Goal: Information Seeking & Learning: Learn about a topic

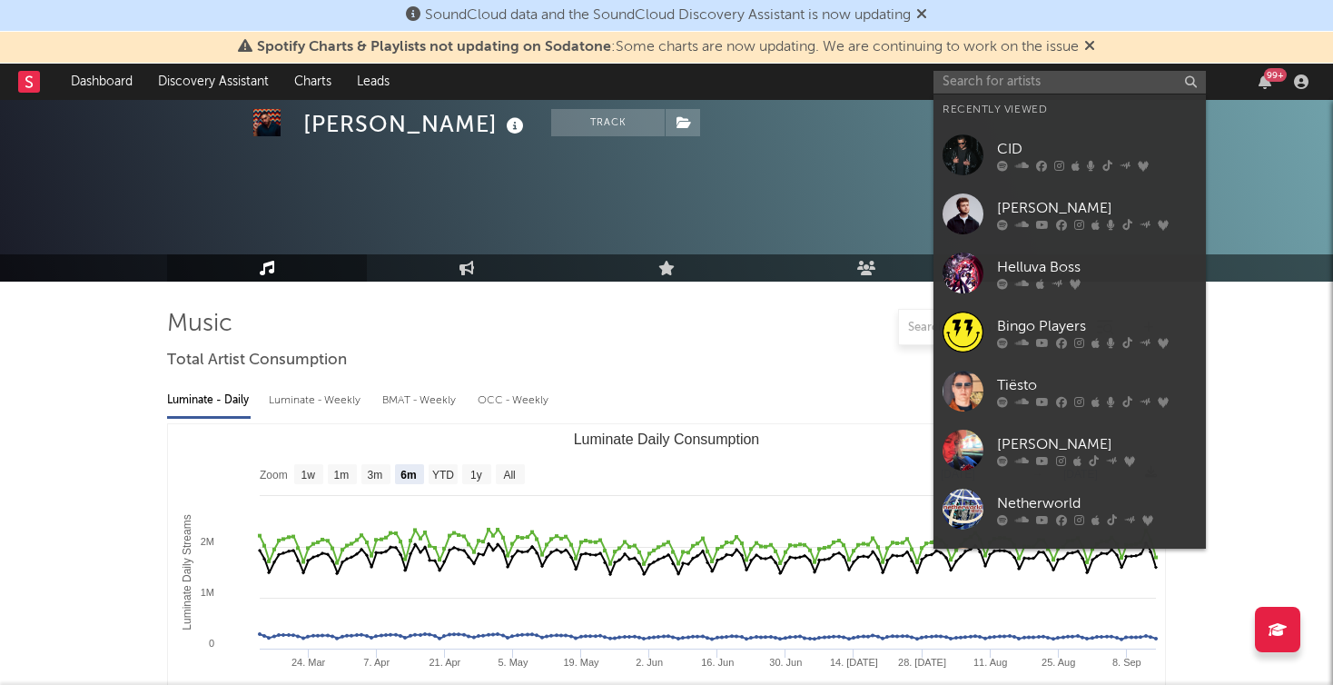
select select "6m"
click at [1051, 78] on input "text" at bounding box center [1069, 82] width 272 height 23
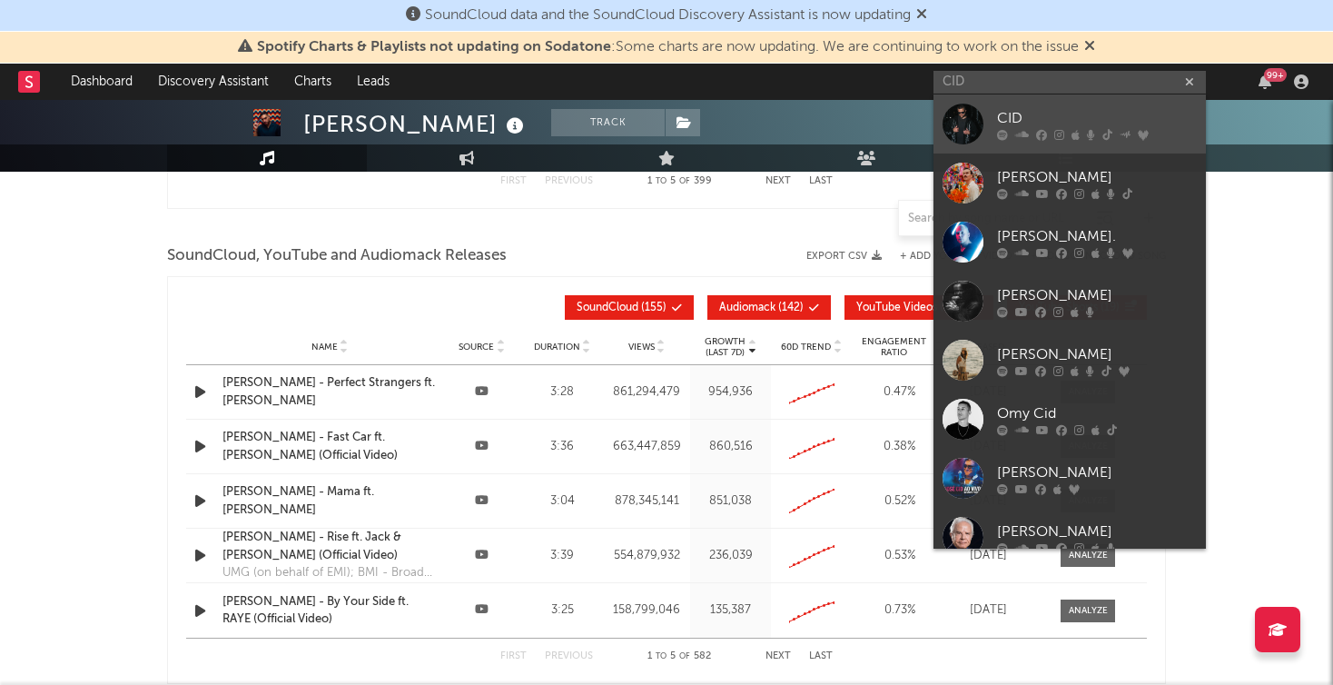
type input "CID"
click at [964, 114] on div at bounding box center [963, 124] width 41 height 41
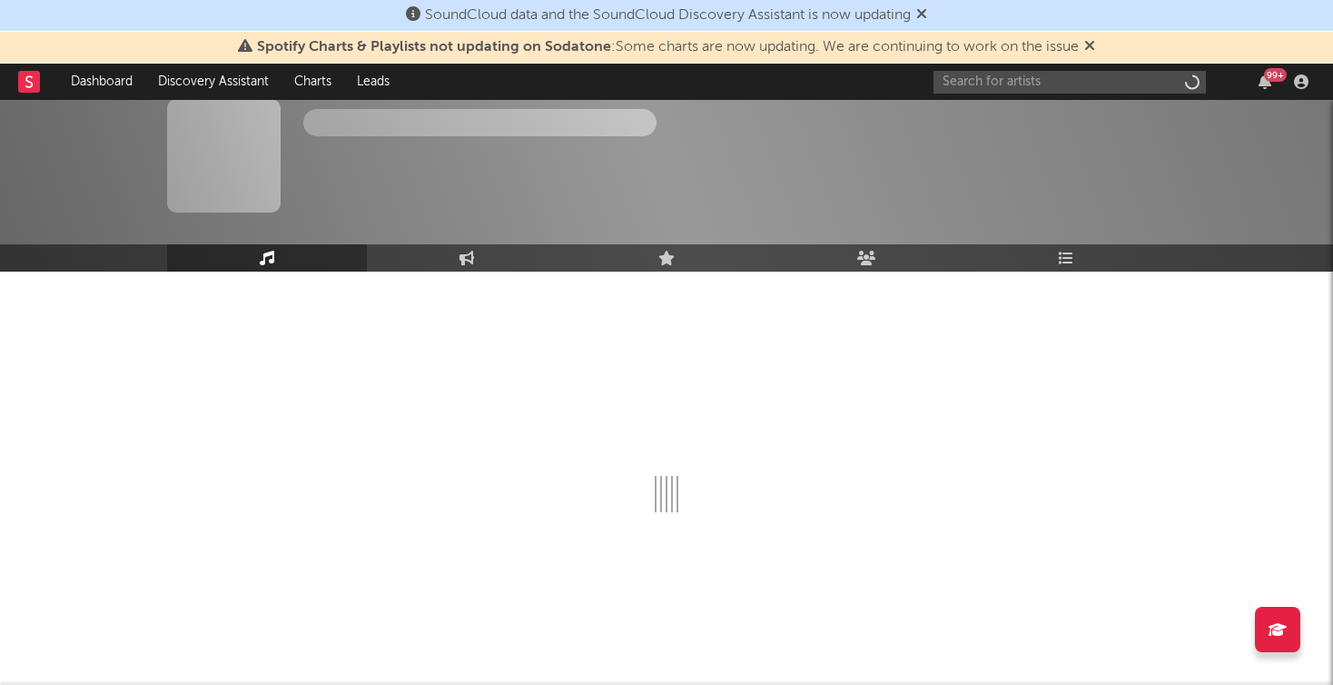
scroll to position [10, 0]
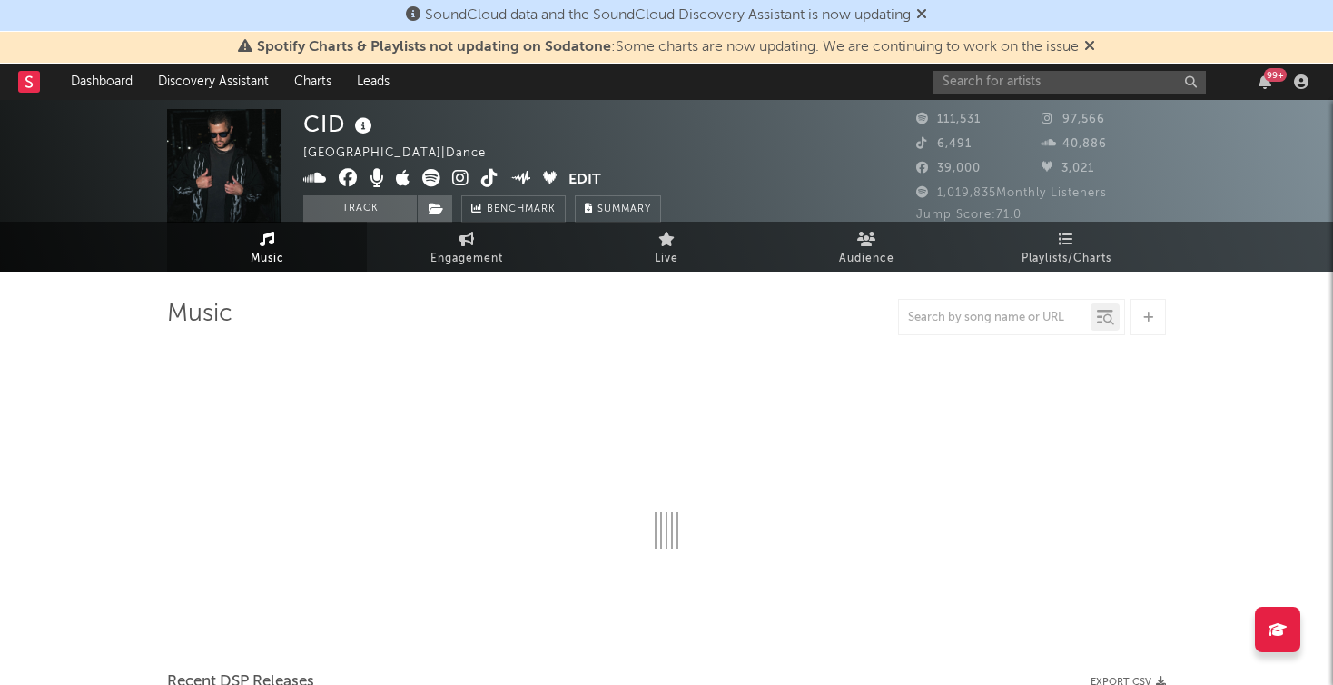
select select "6m"
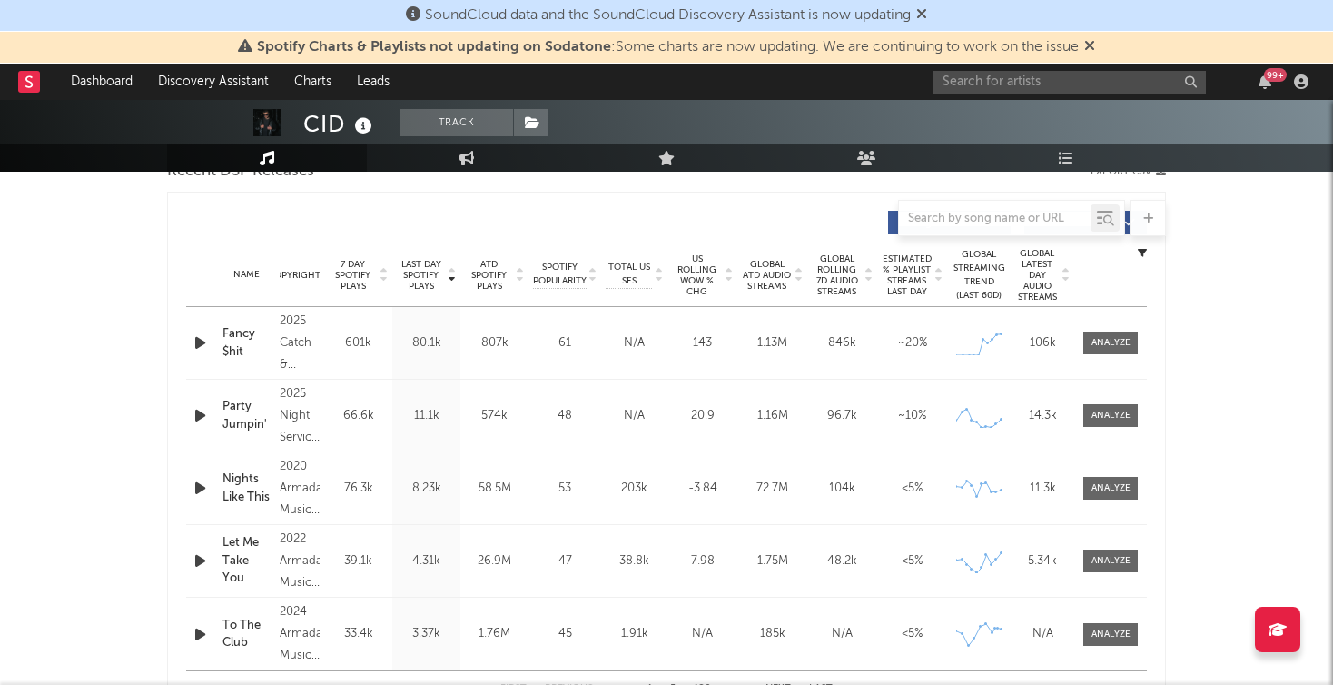
scroll to position [700, 0]
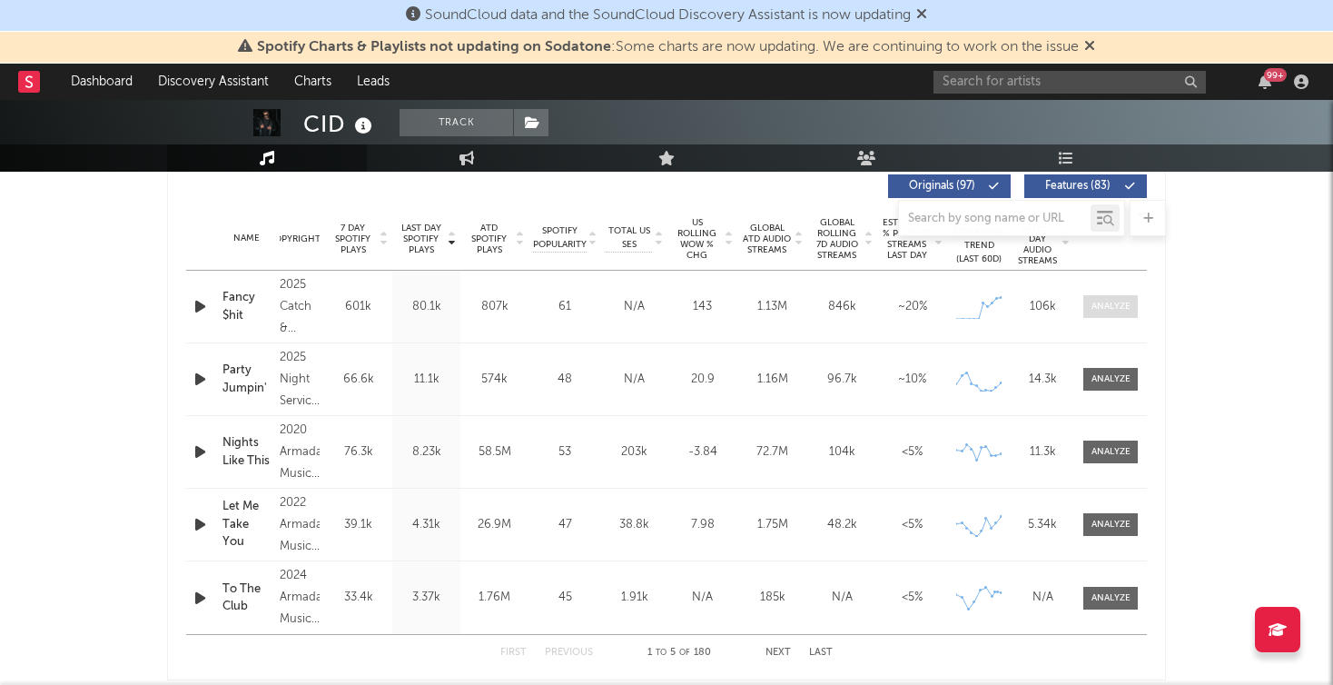
click at [1121, 301] on div at bounding box center [1110, 307] width 39 height 14
select select "1w"
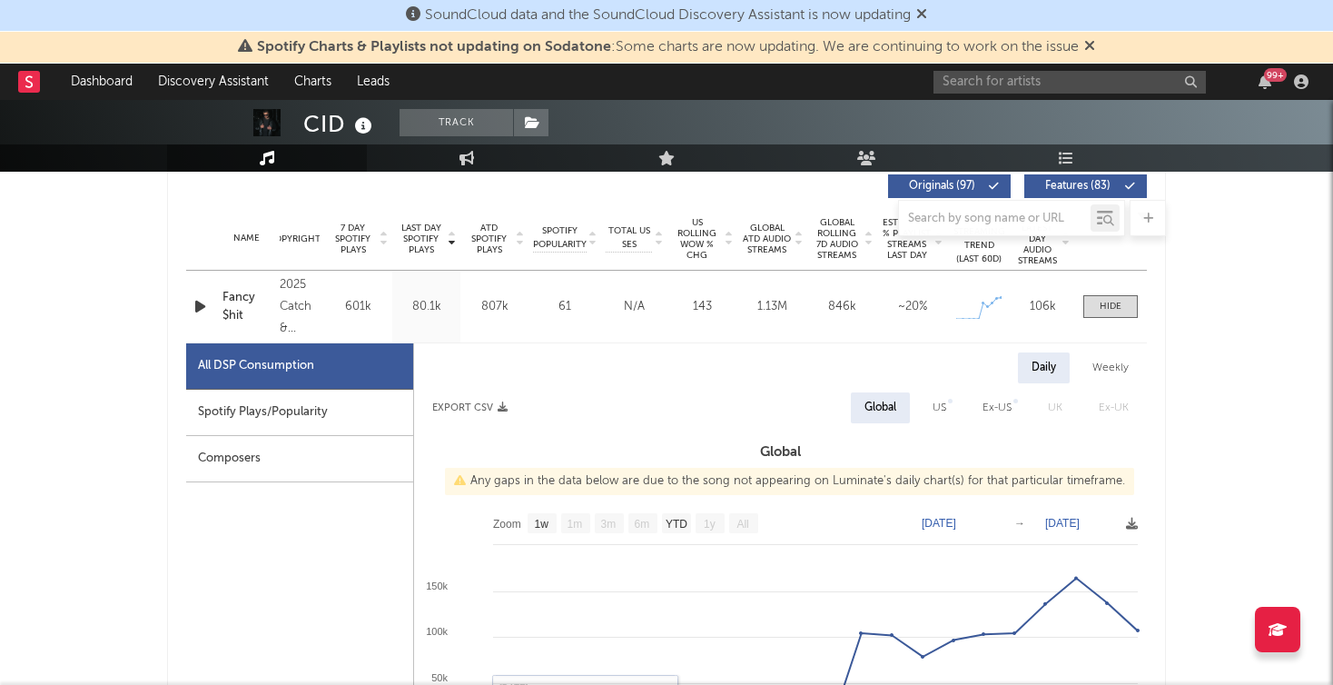
click at [301, 415] on div "Spotify Plays/Popularity" at bounding box center [299, 413] width 227 height 46
select select "1w"
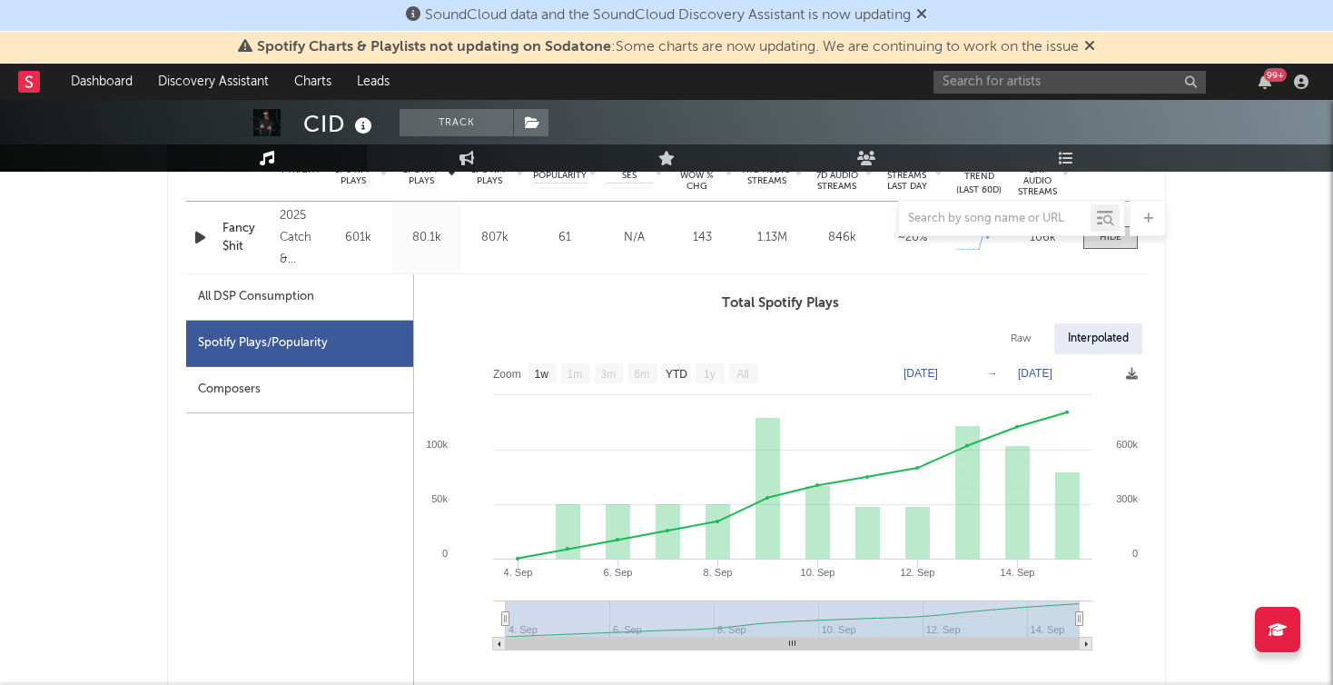
scroll to position [586, 0]
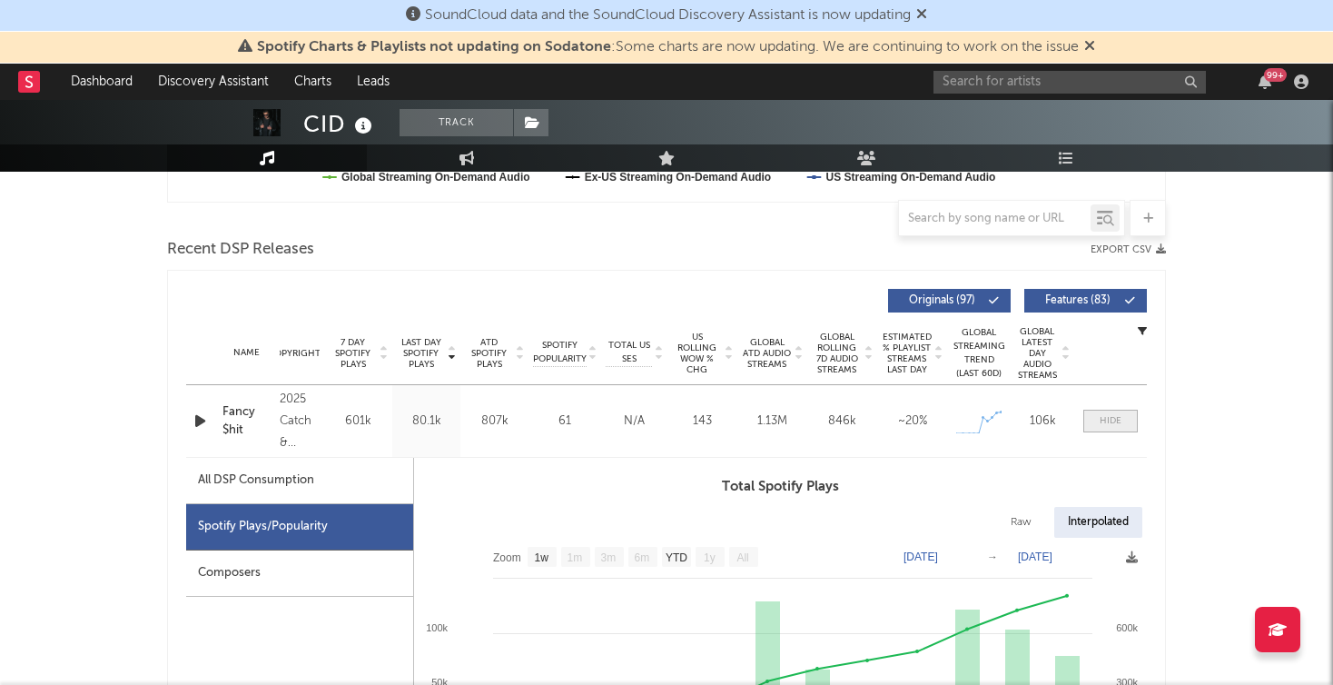
click at [1104, 424] on div at bounding box center [1111, 421] width 22 height 14
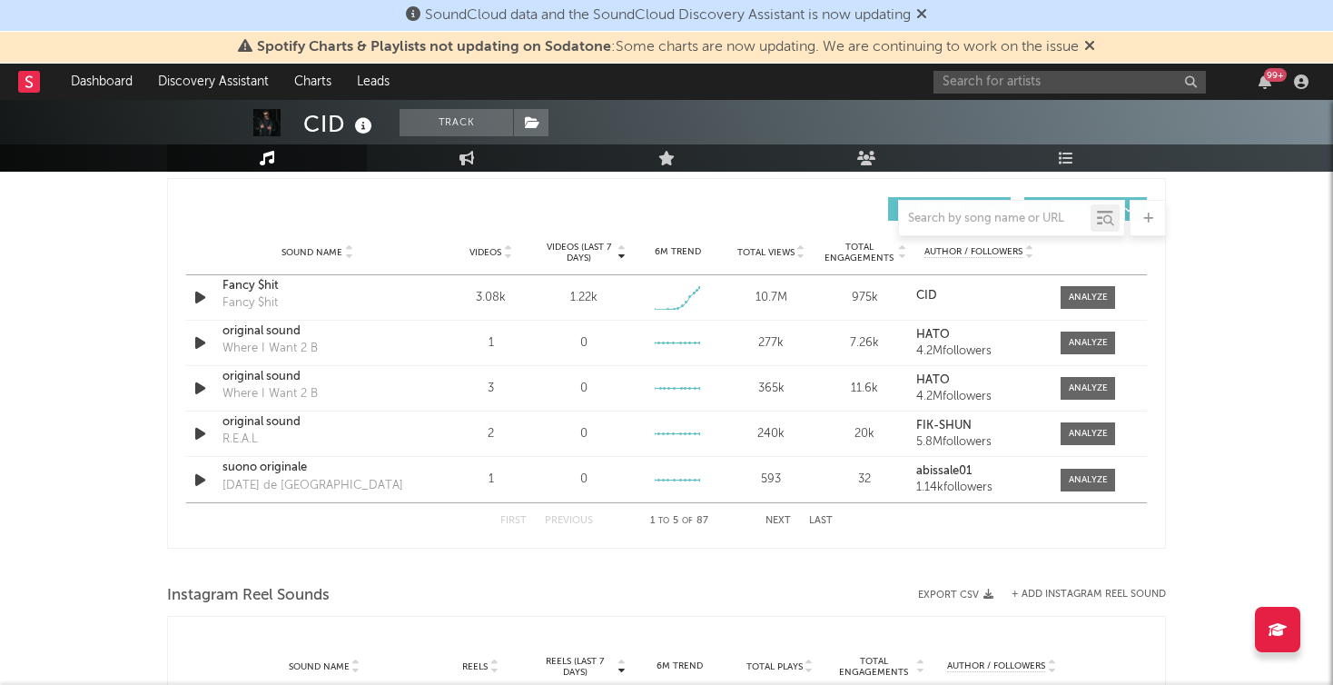
scroll to position [1261, 0]
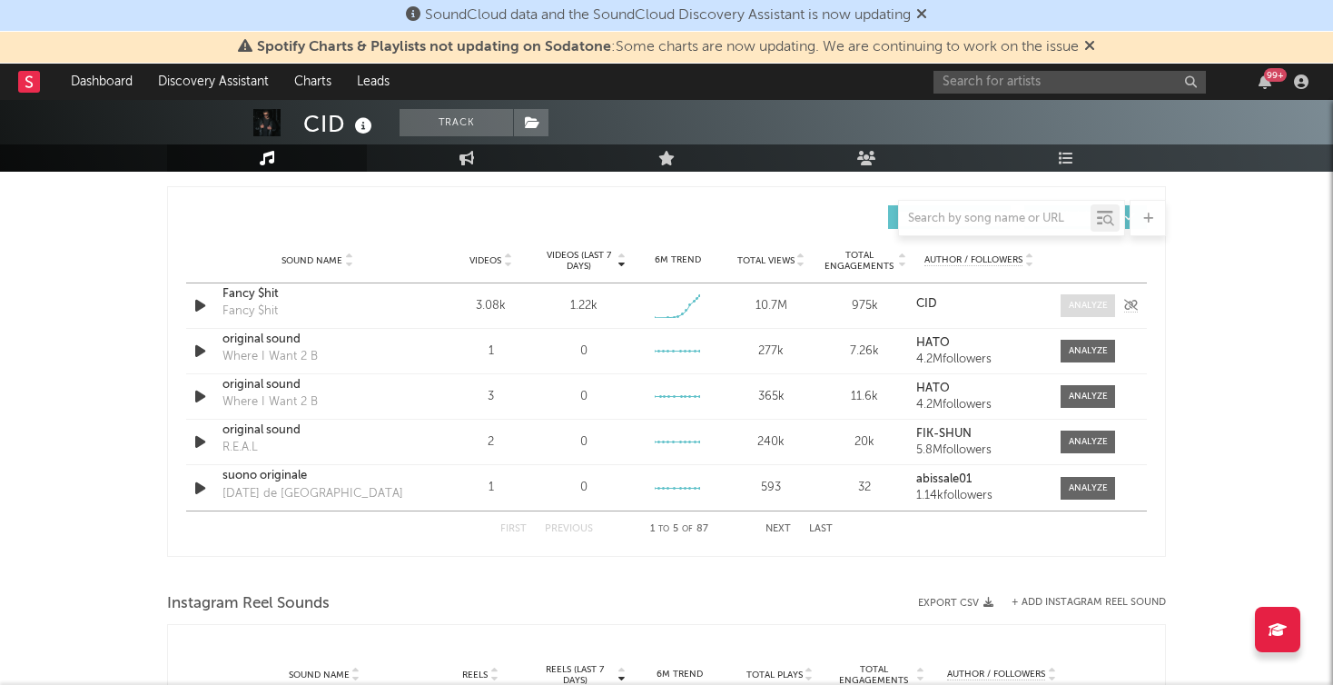
click at [1098, 306] on div at bounding box center [1088, 306] width 39 height 14
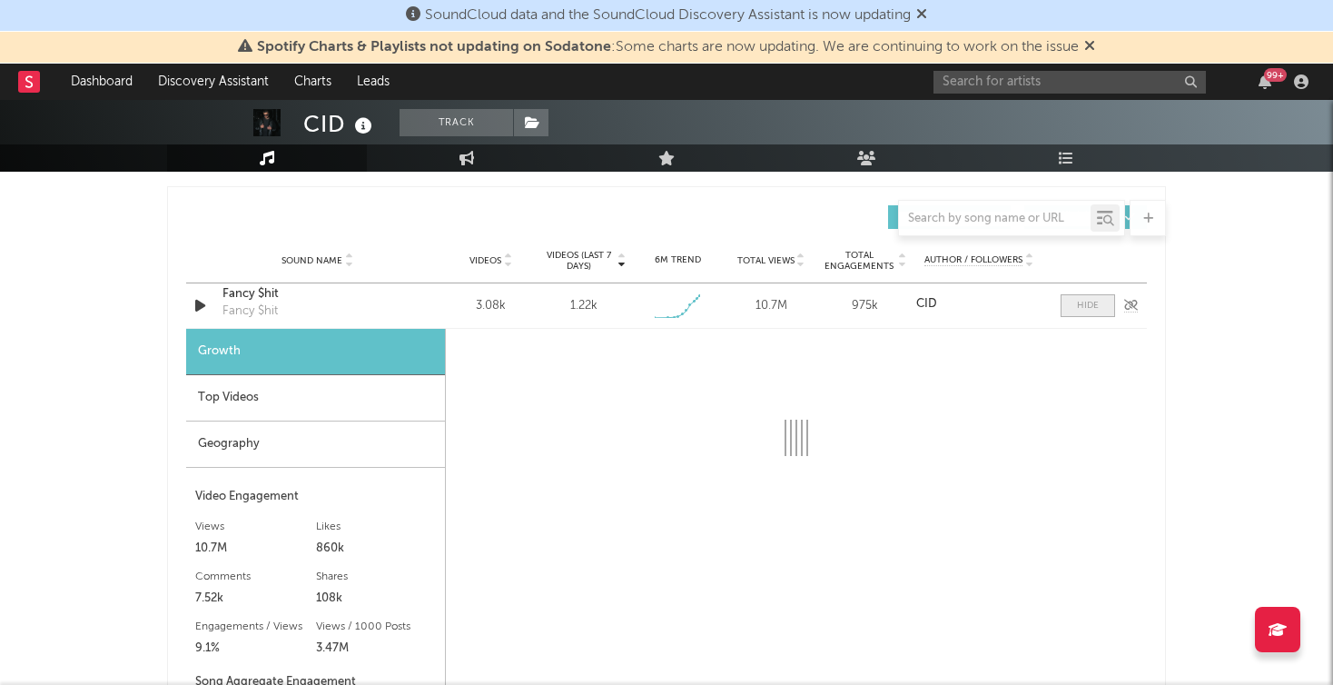
select select "1w"
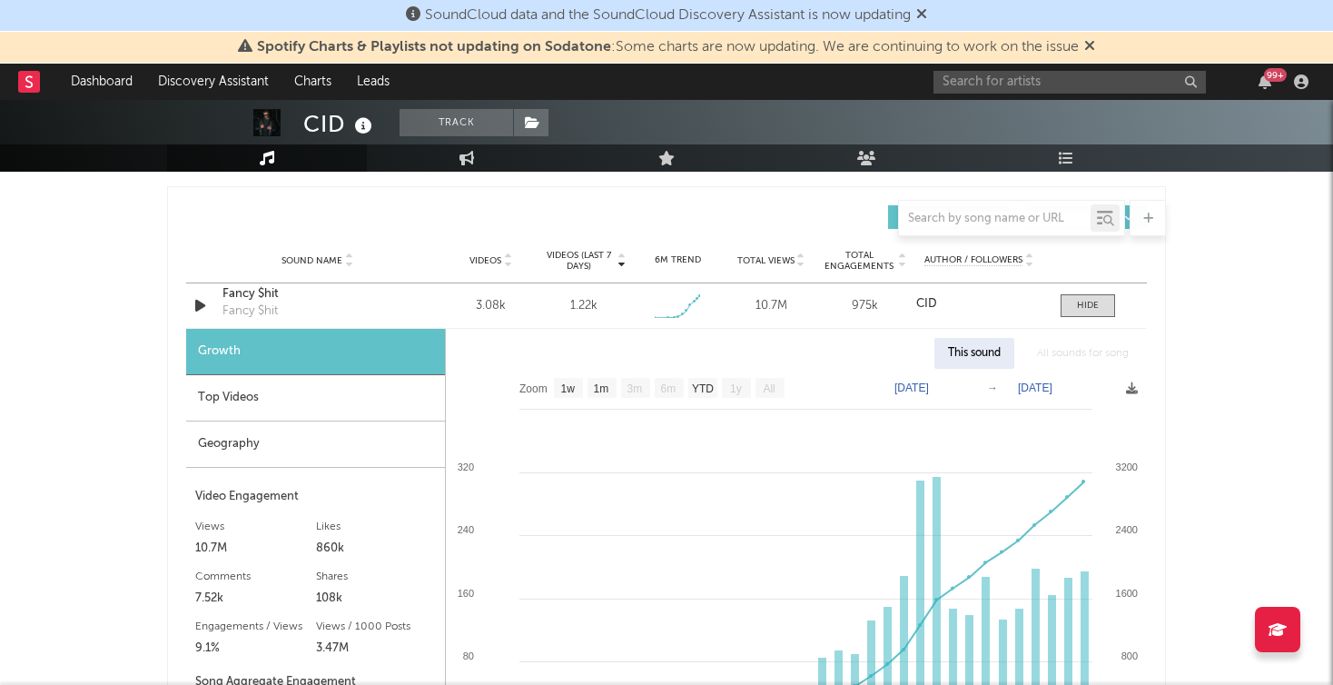
click at [30, 84] on rect at bounding box center [29, 82] width 22 height 22
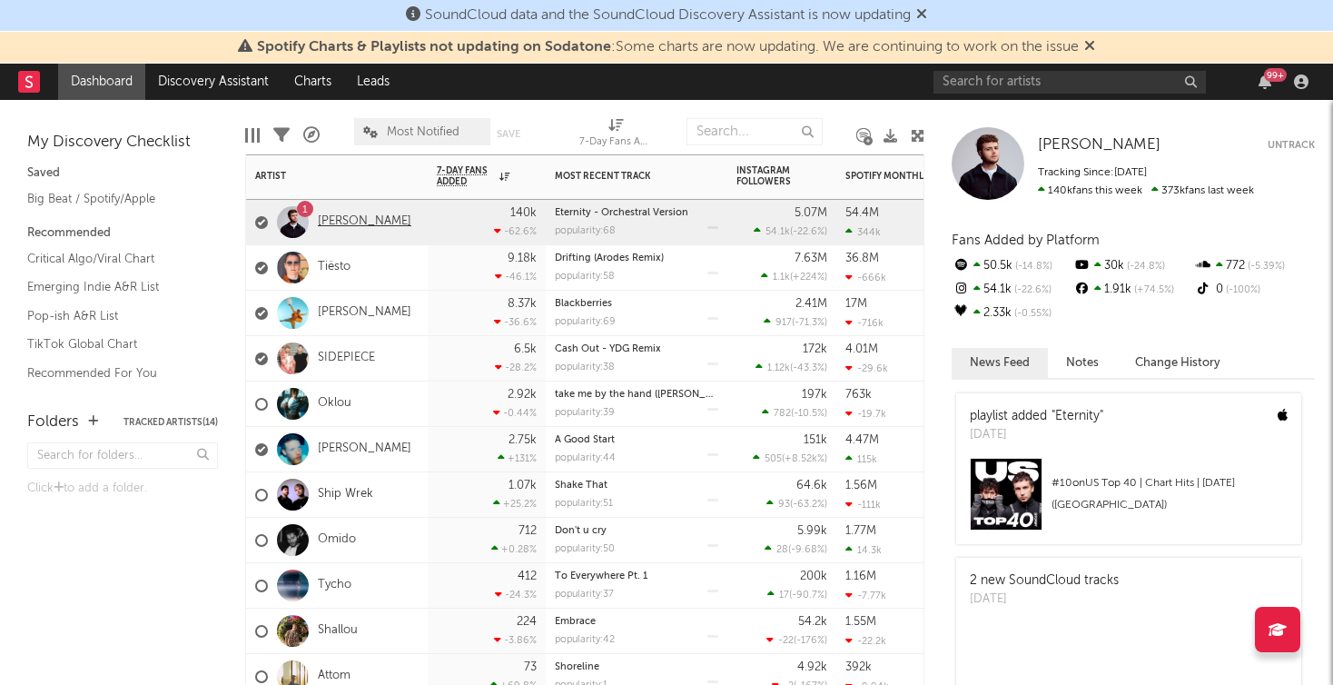
click at [350, 221] on link "[PERSON_NAME]" at bounding box center [365, 221] width 94 height 15
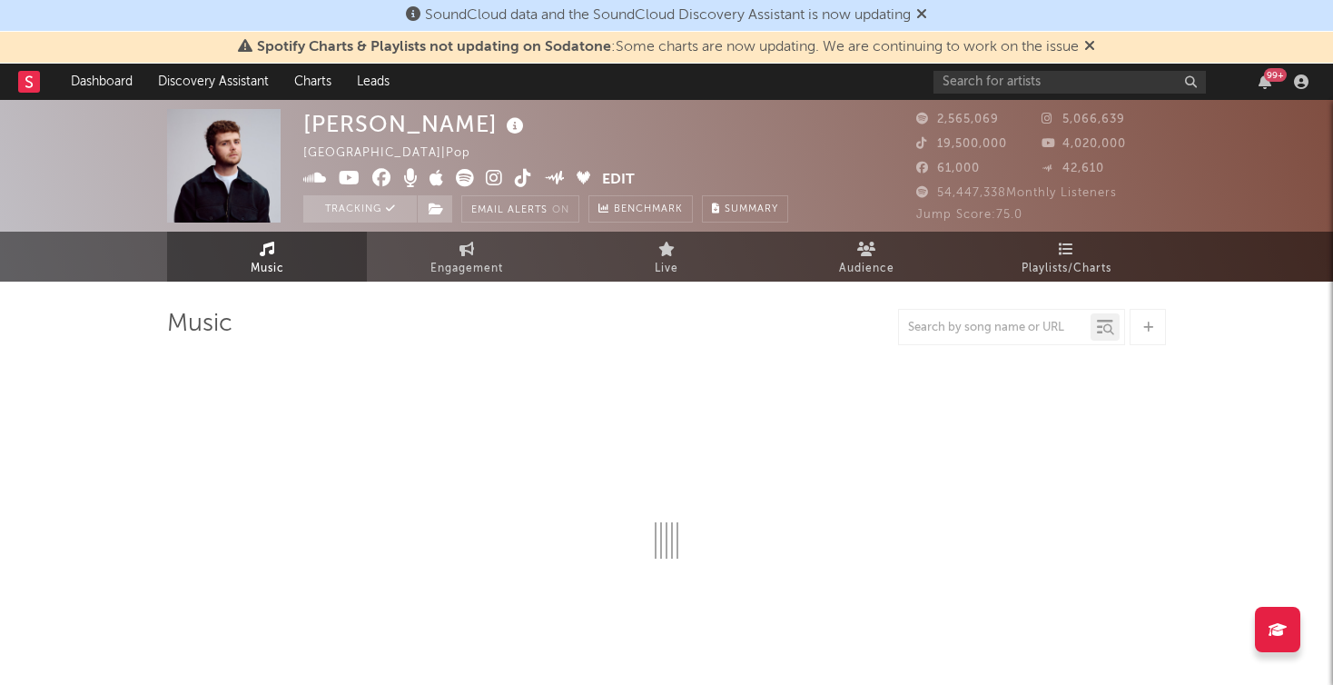
select select "6m"
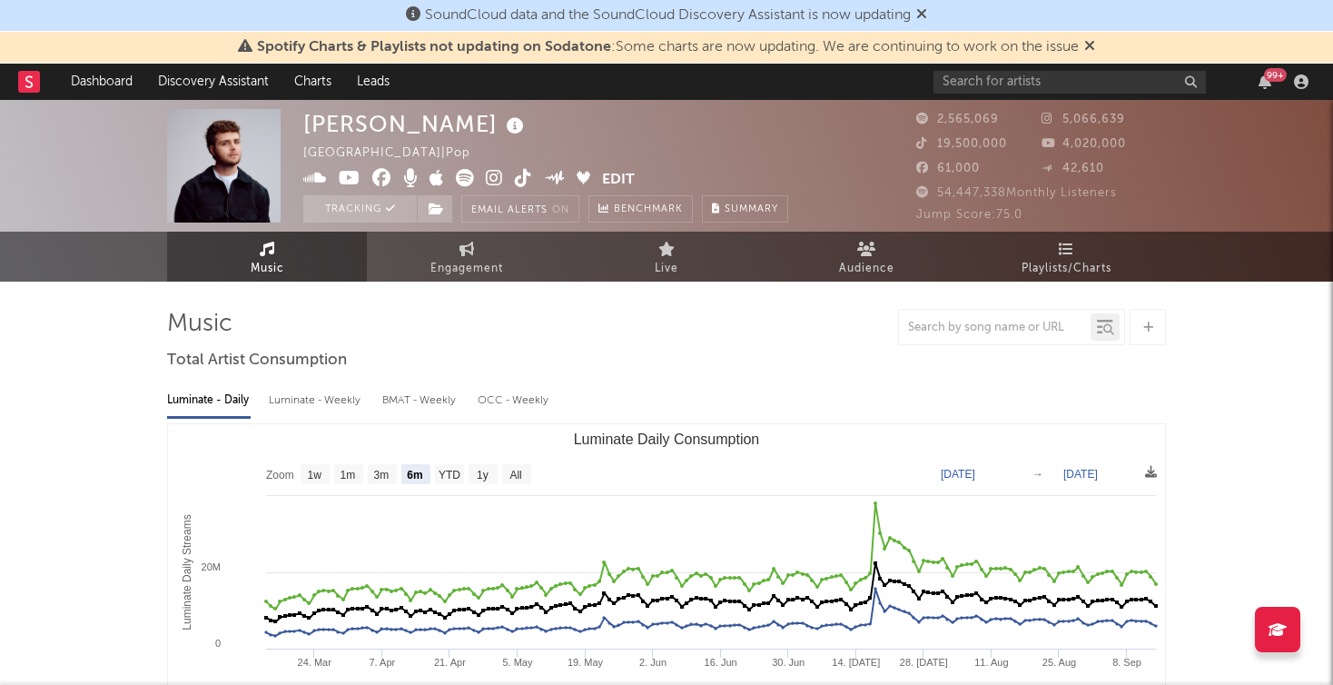
click at [31, 79] on rect at bounding box center [29, 82] width 22 height 22
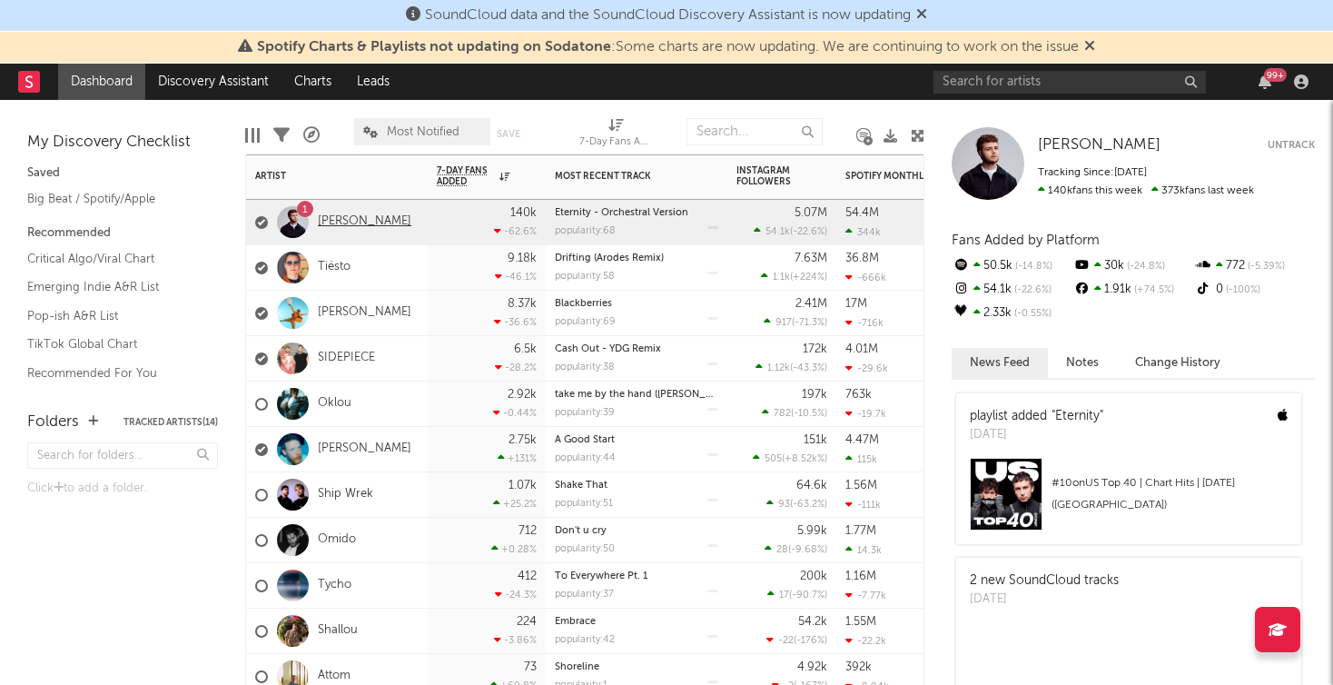
click at [349, 219] on link "[PERSON_NAME]" at bounding box center [365, 221] width 94 height 15
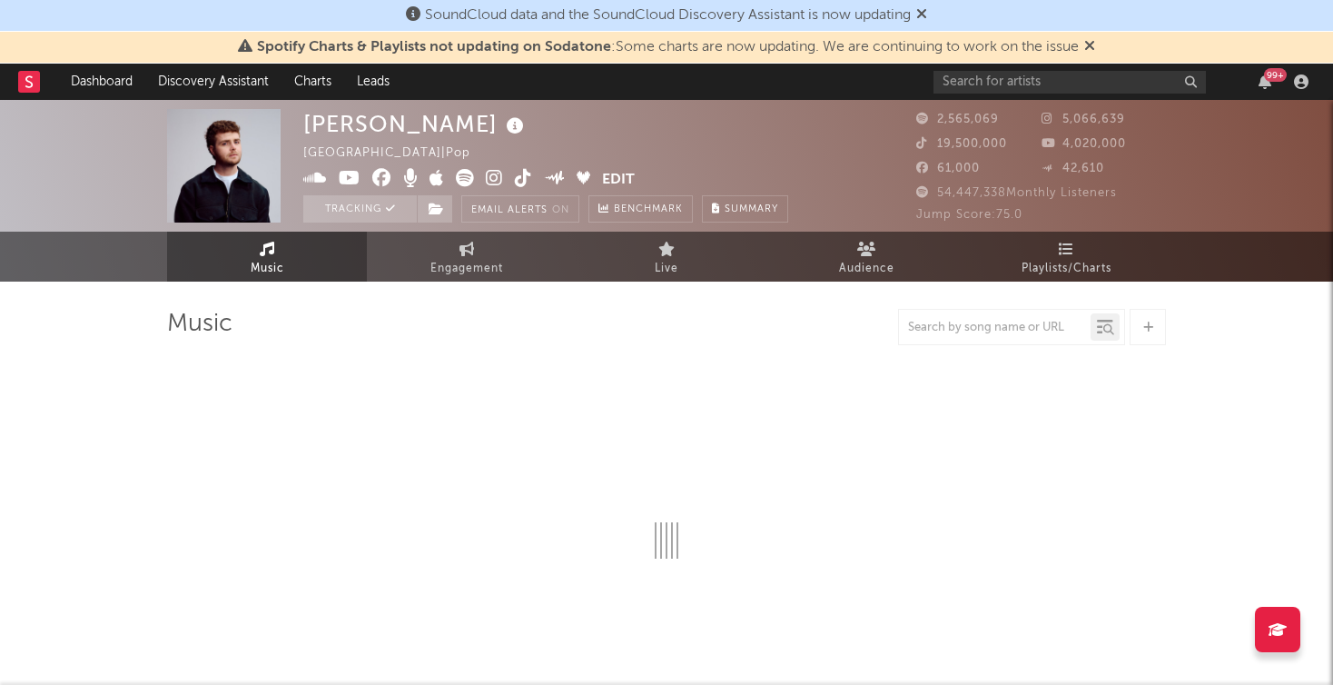
select select "6m"
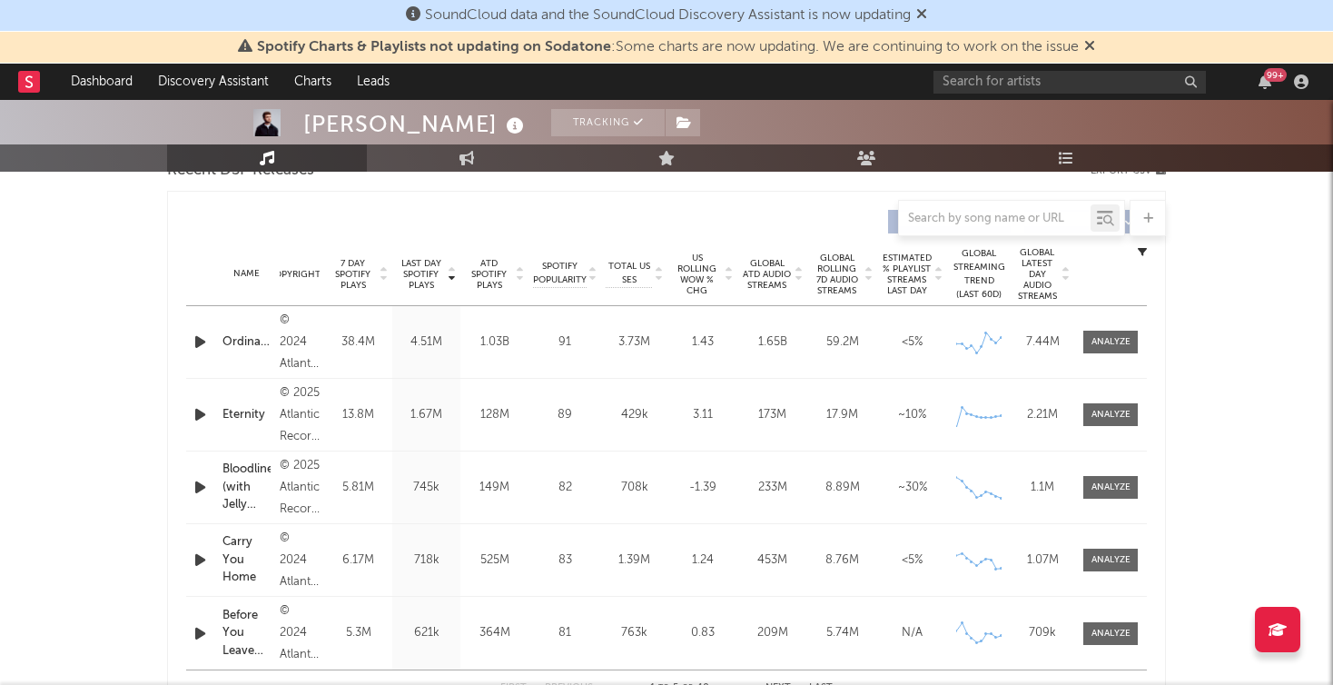
scroll to position [665, 0]
click at [1099, 344] on div at bounding box center [1110, 342] width 39 height 14
select select "6m"
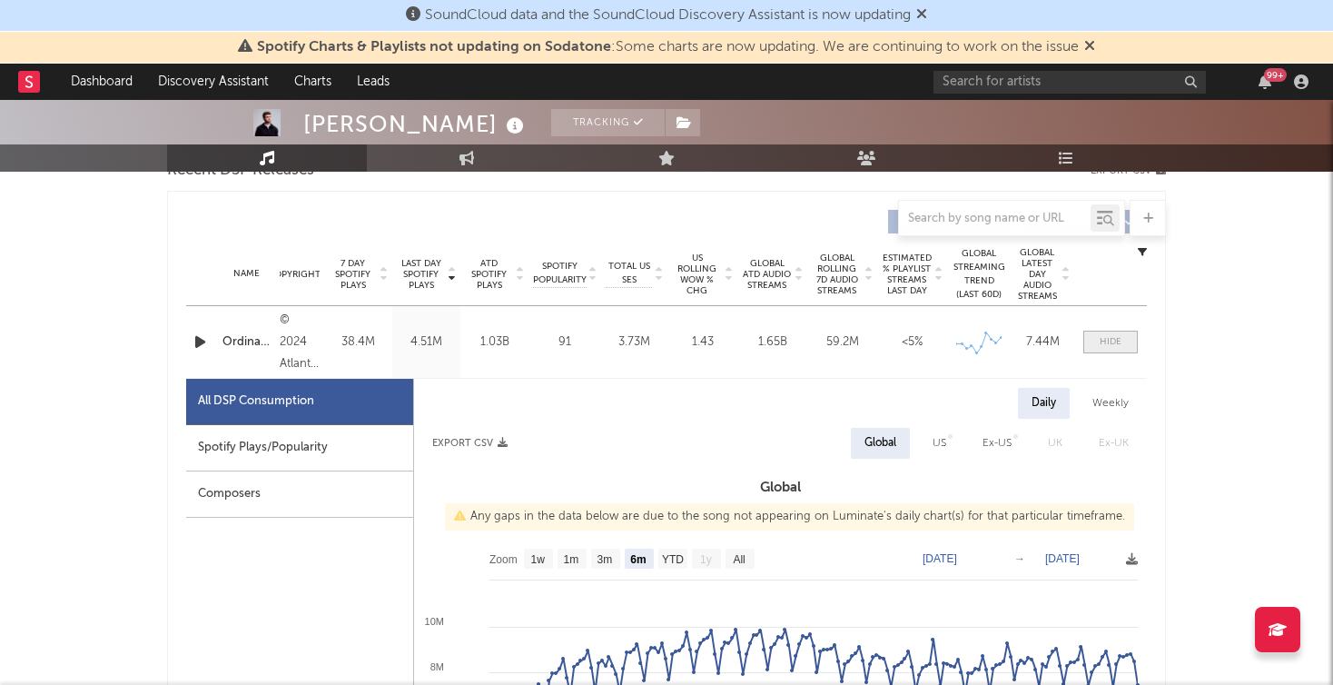
click at [1109, 334] on span at bounding box center [1110, 342] width 54 height 23
